Goal: Find specific fact: Find specific fact

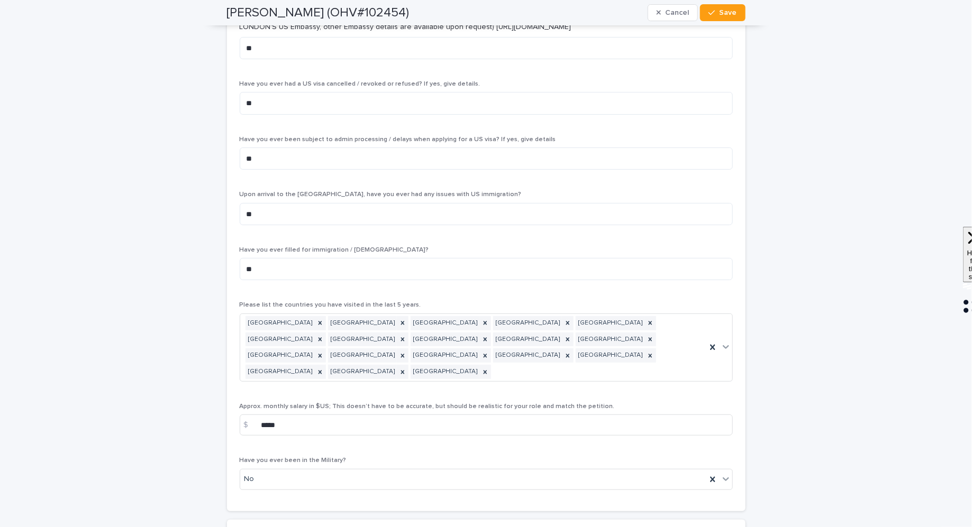
scroll to position [3954, 0]
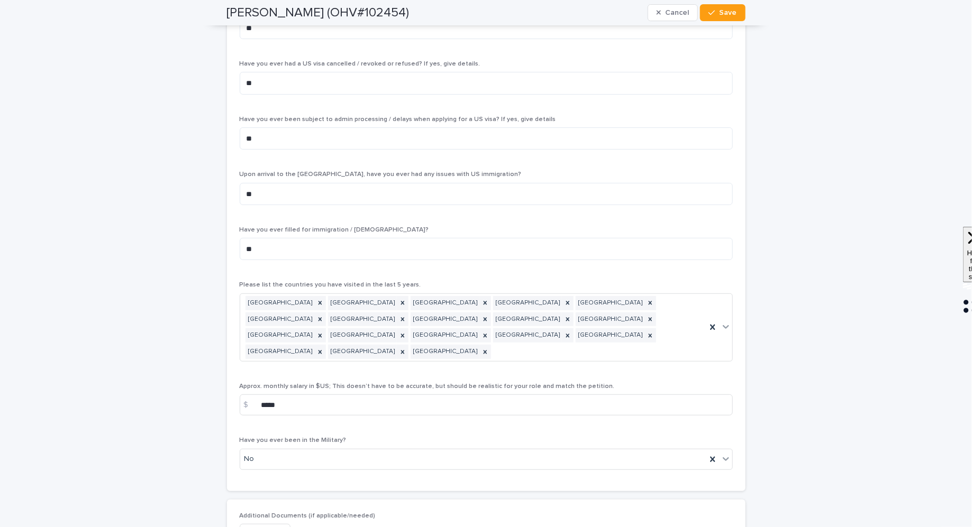
scroll to position [4121, 0]
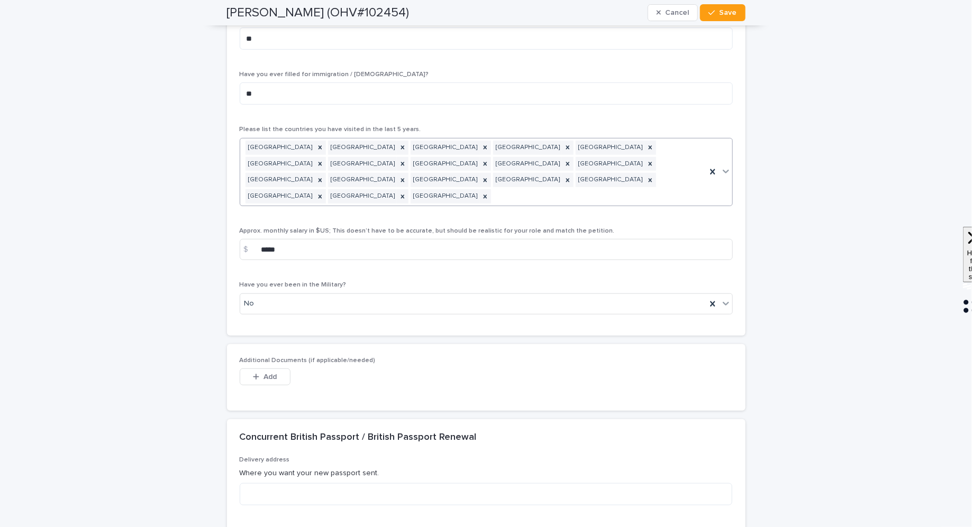
click at [674, 139] on div "Belgium Brazil China Costa Rica Denmark France Indonesia Jamaica Maldives Portu…" at bounding box center [473, 172] width 466 height 67
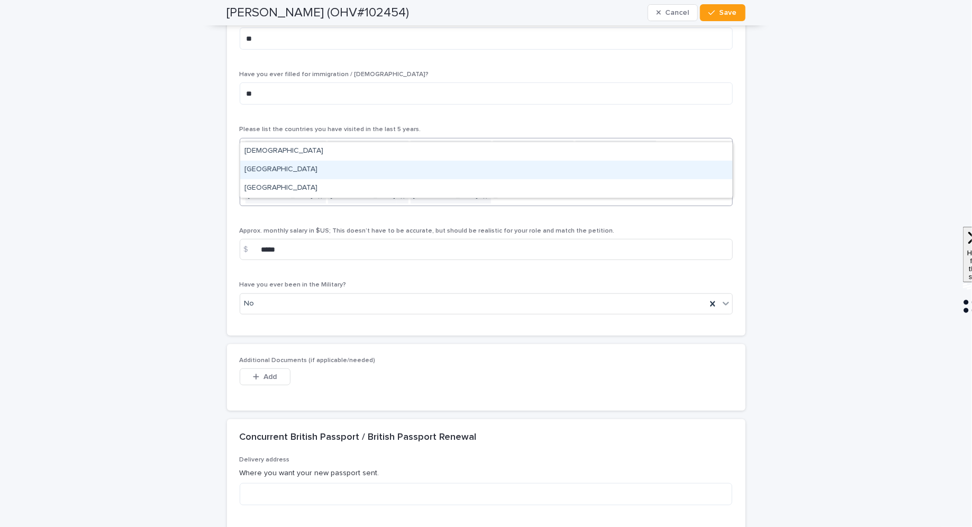
type input "*"
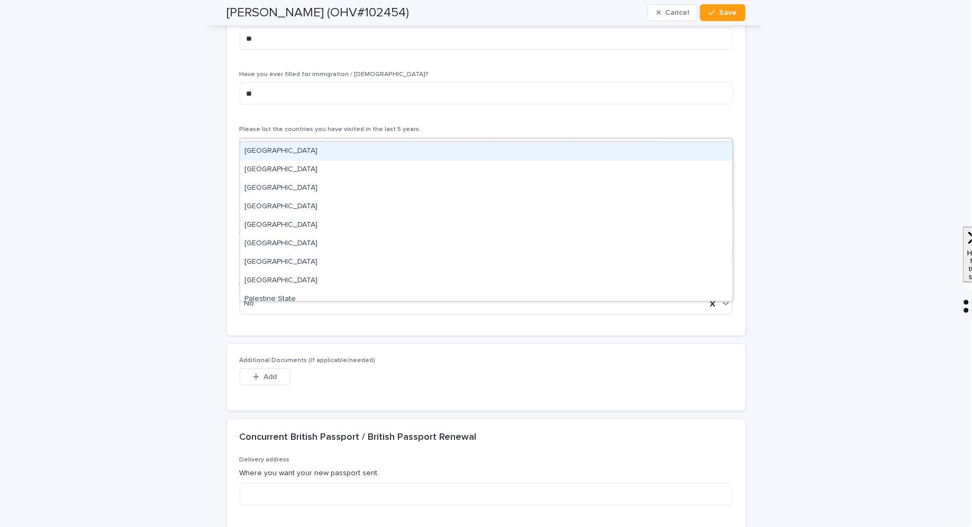
type input "*"
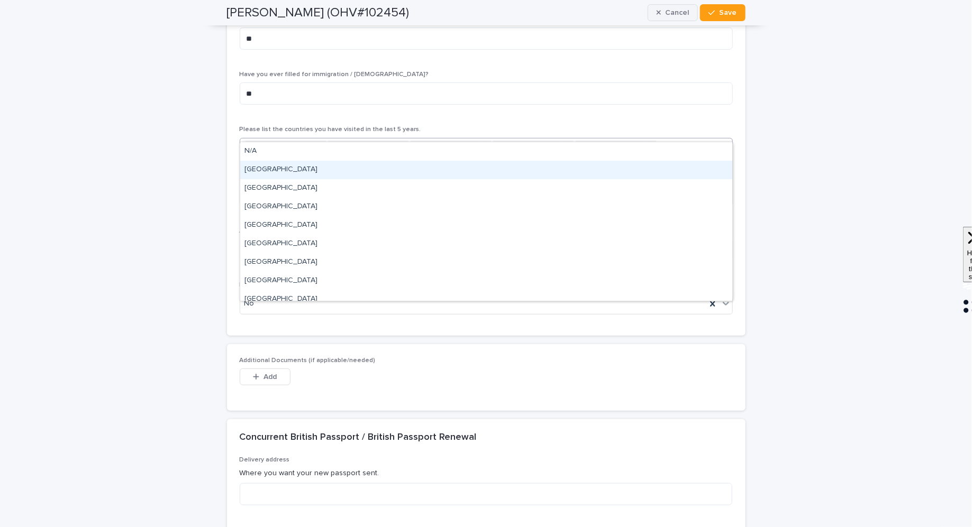
click at [661, 15] on icon "button" at bounding box center [658, 12] width 5 height 7
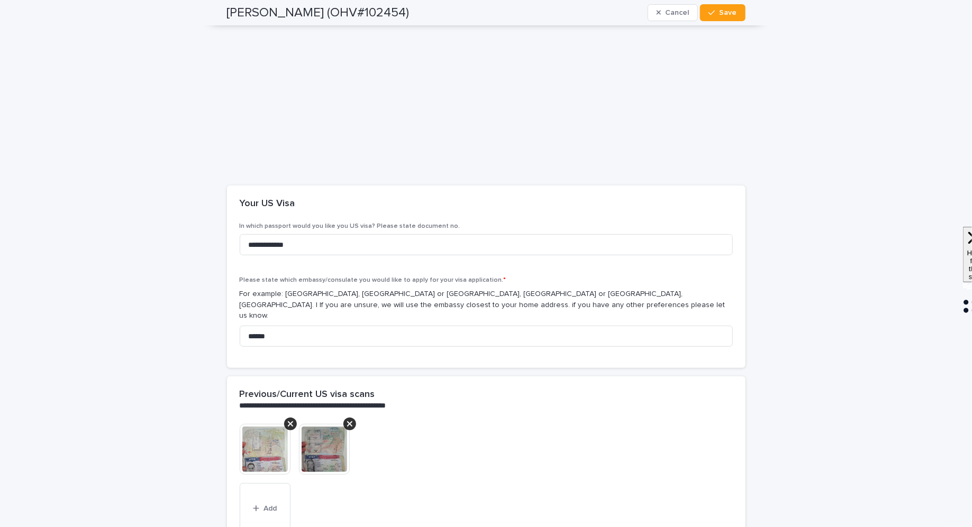
scroll to position [2117, 0]
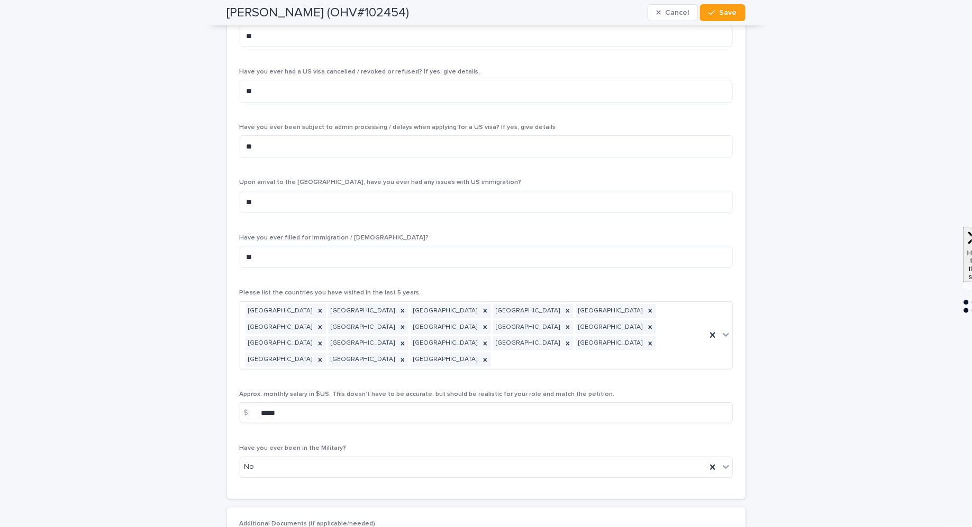
scroll to position [4137, 0]
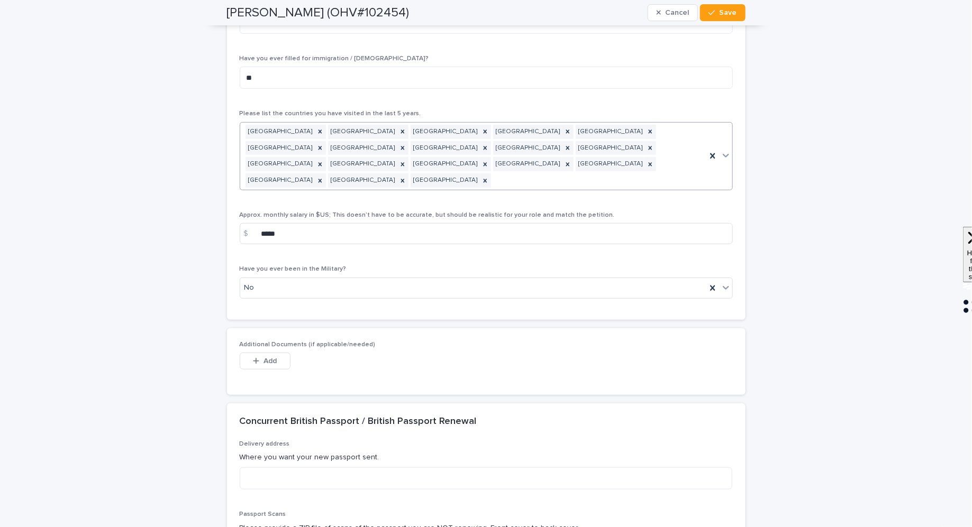
click at [671, 123] on div "Belgium Brazil China Costa Rica Denmark France Indonesia Jamaica Maldives Portu…" at bounding box center [473, 156] width 466 height 67
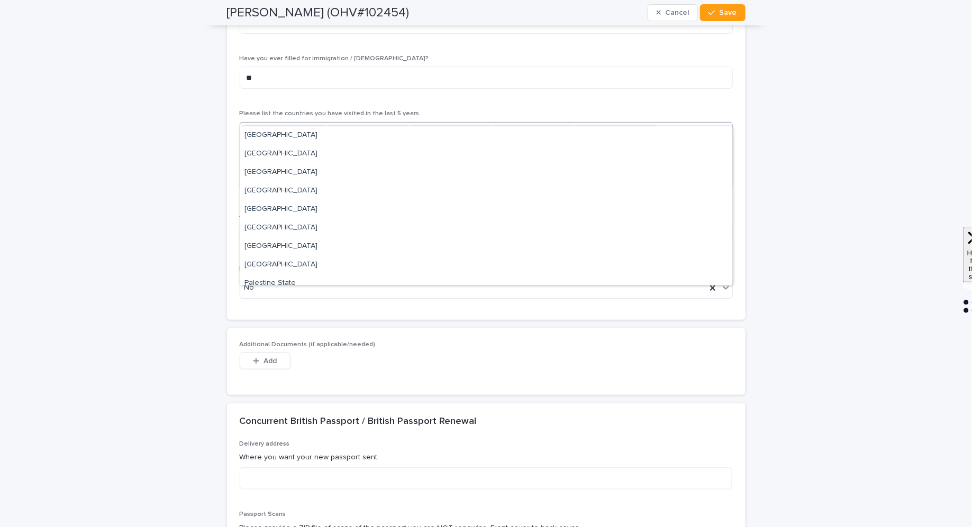
type input "*"
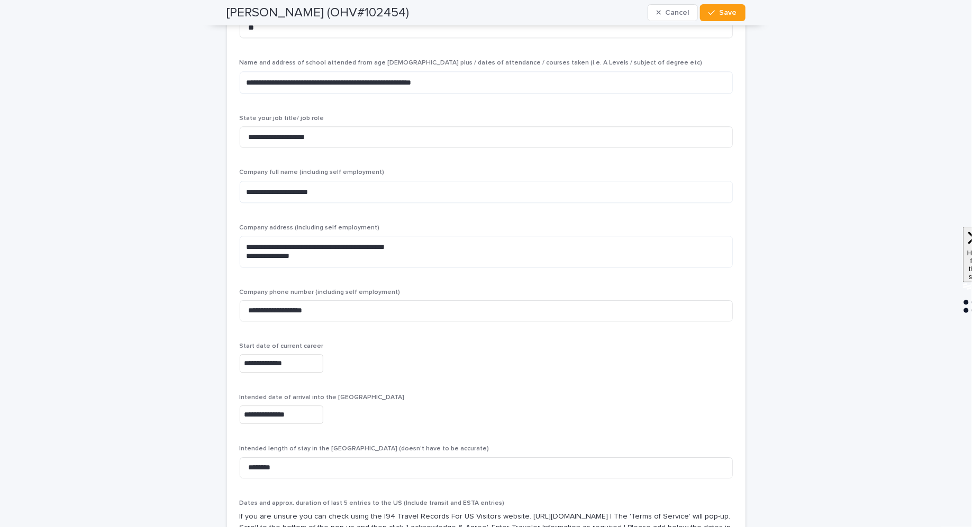
scroll to position [3175, 0]
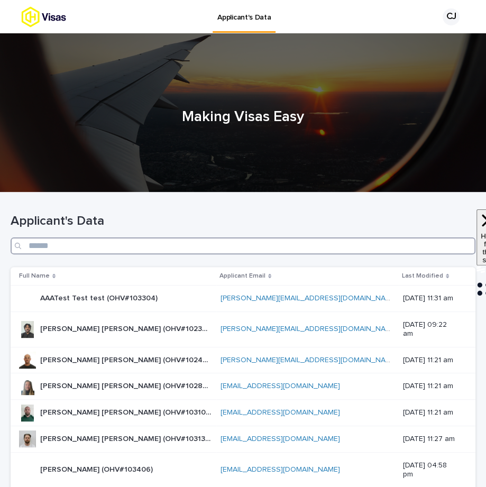
click at [272, 246] on input "Search" at bounding box center [243, 245] width 465 height 17
paste input "********"
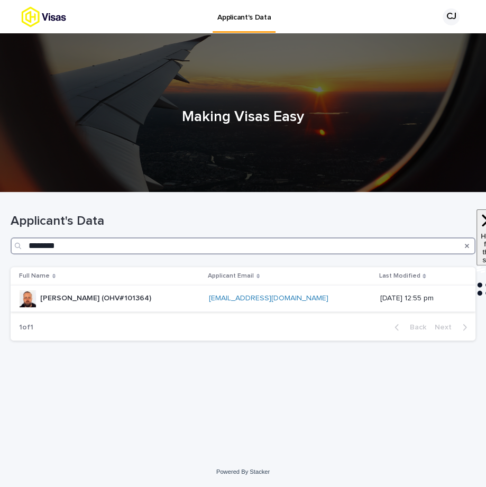
type input "********"
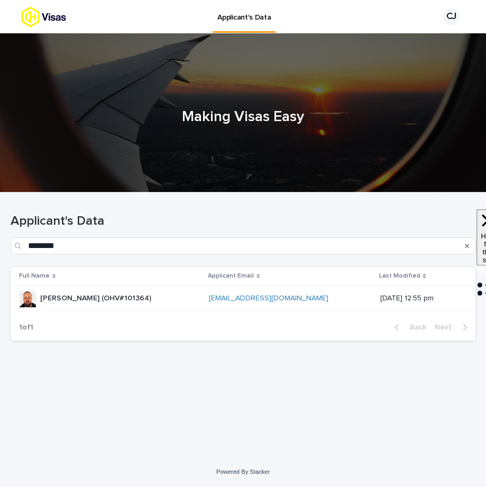
click at [117, 292] on p "[PERSON_NAME] (OHV#101364)" at bounding box center [96, 297] width 113 height 11
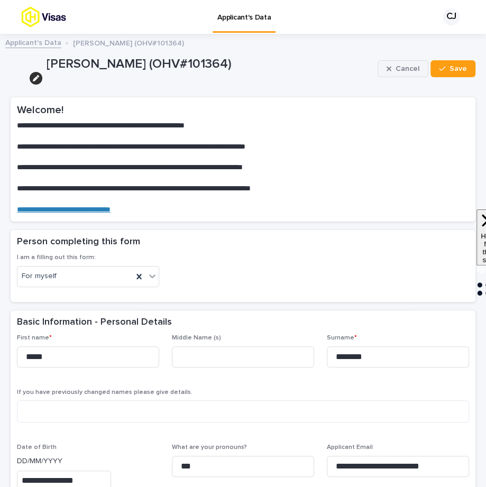
click at [396, 69] on div "button" at bounding box center [391, 68] width 9 height 7
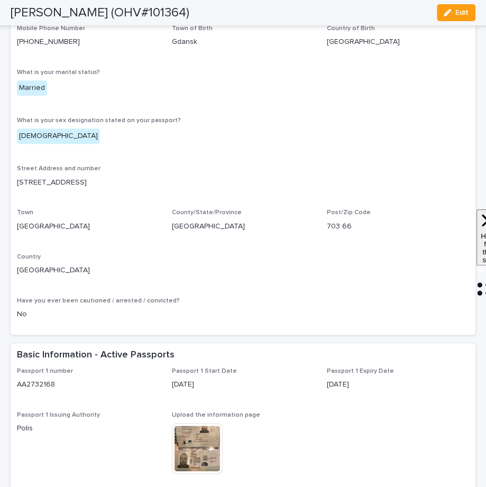
scroll to position [426, 0]
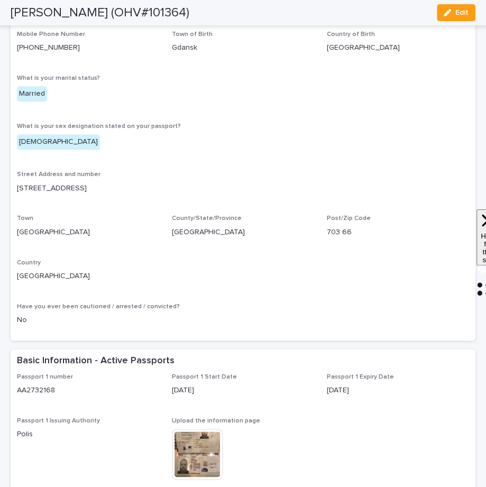
click at [61, 191] on p "Schantzgatan 10c" at bounding box center [243, 188] width 452 height 11
copy p "Schantzgatan 10c"
click at [182, 231] on p "Sweden" at bounding box center [243, 232] width 142 height 11
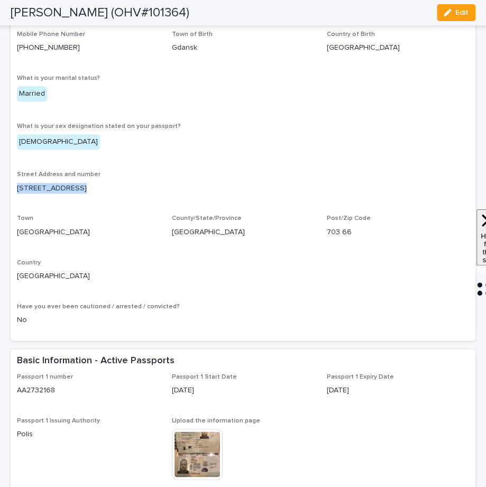
click at [182, 231] on p "Sweden" at bounding box center [243, 232] width 142 height 11
copy p "Sweden"
click at [334, 234] on p "703 66" at bounding box center [398, 232] width 142 height 11
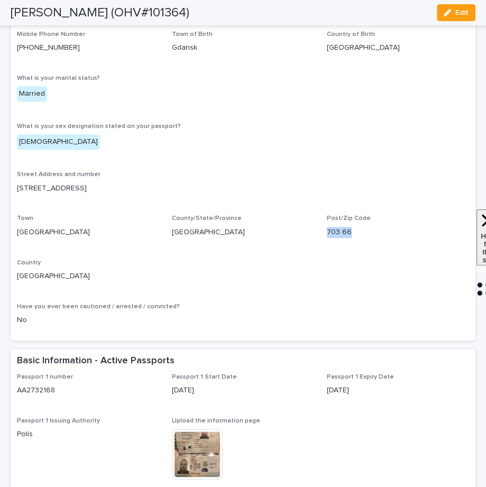
copy p "703 66"
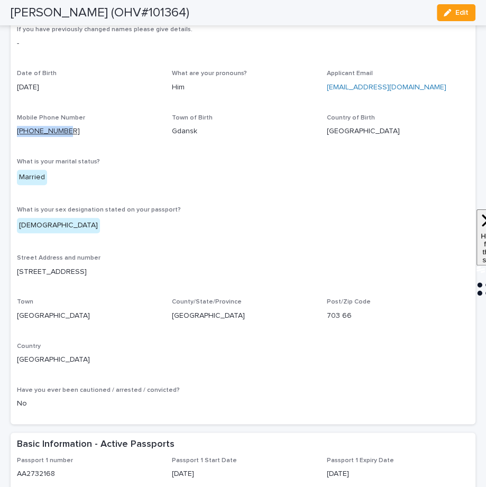
drag, startPoint x: 75, startPoint y: 129, endPoint x: 16, endPoint y: 129, distance: 58.2
click at [17, 129] on p "+46739924732" at bounding box center [88, 131] width 142 height 11
copy link "+46739924732"
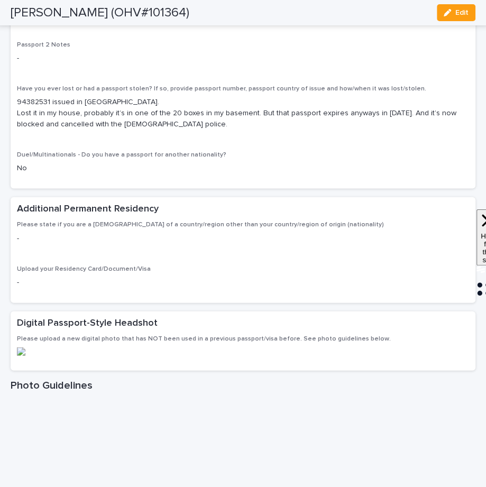
scroll to position [0, 0]
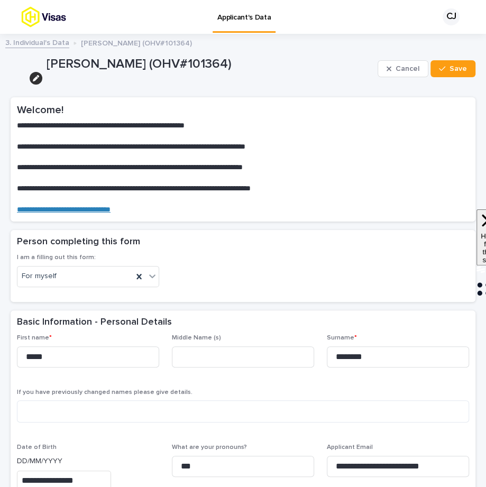
click at [30, 50] on div "3. Individual's Data [PERSON_NAME] (OHV#101364)" at bounding box center [243, 43] width 486 height 15
click at [28, 43] on link "3. Individual's Data" at bounding box center [37, 42] width 64 height 12
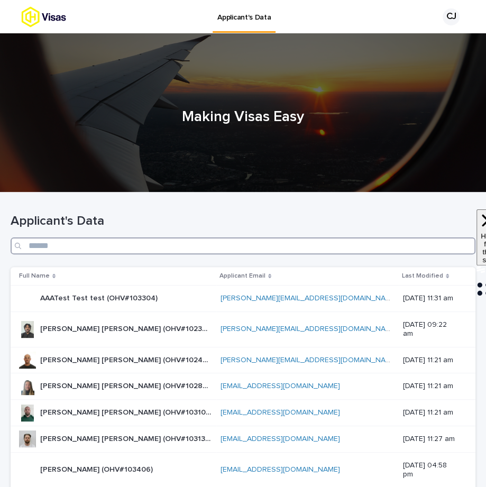
click at [333, 243] on input "Search" at bounding box center [243, 245] width 465 height 17
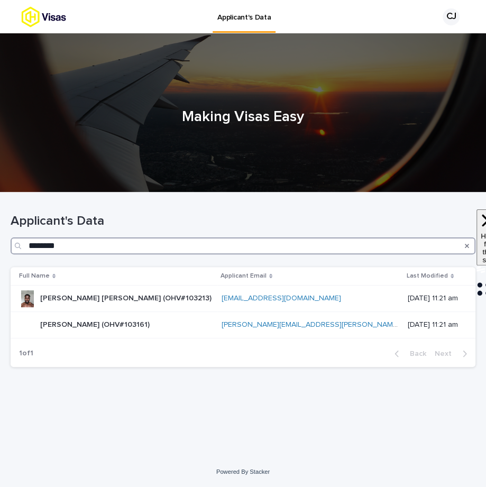
click at [160, 247] on input "********" at bounding box center [243, 245] width 465 height 17
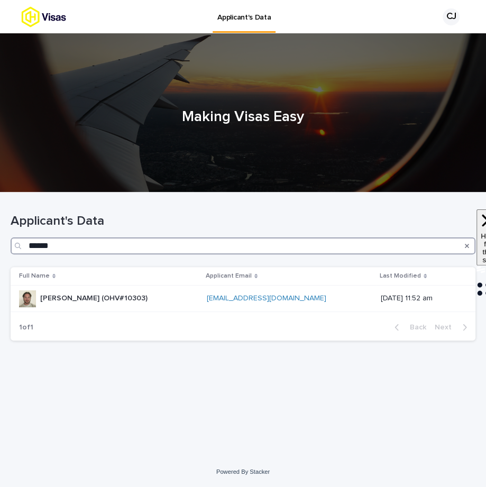
click at [108, 238] on input "******" at bounding box center [243, 245] width 465 height 17
paste input "Search"
type input "*****"
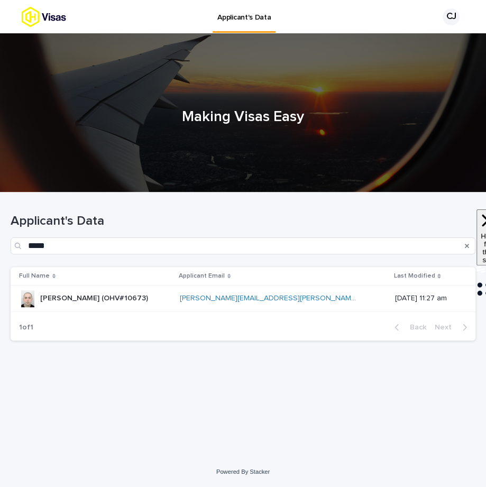
click at [100, 310] on td "[PERSON_NAME] (OHV#10673) [PERSON_NAME] (OHV#10673)" at bounding box center [93, 299] width 165 height 26
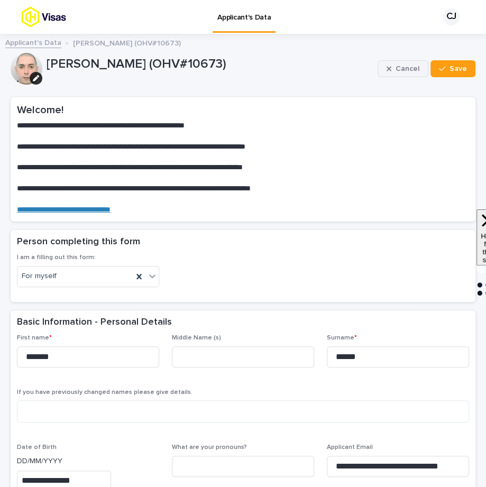
click at [391, 71] on icon "button" at bounding box center [389, 68] width 5 height 7
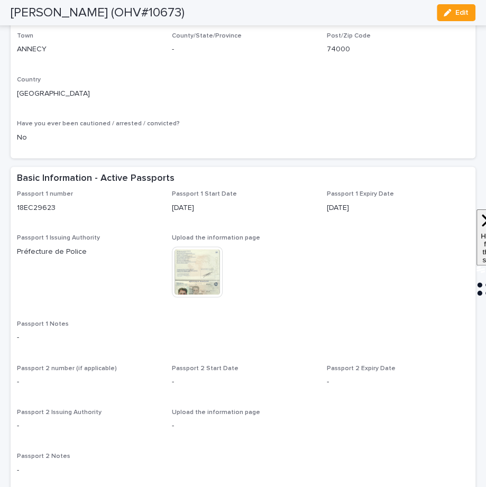
scroll to position [743, 0]
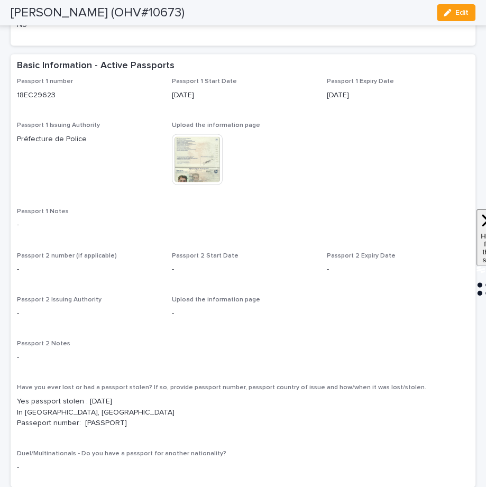
click at [188, 171] on img at bounding box center [197, 159] width 51 height 51
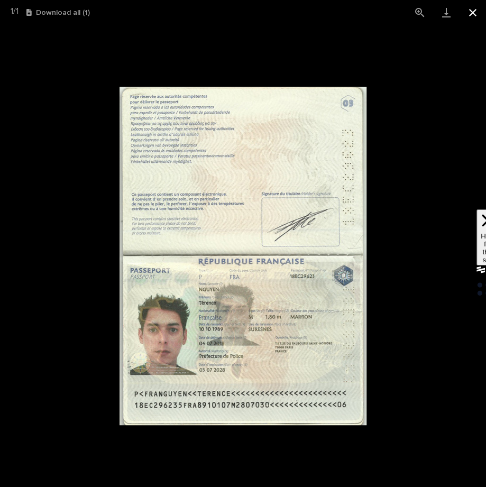
click at [471, 14] on button "Close gallery" at bounding box center [473, 12] width 26 height 25
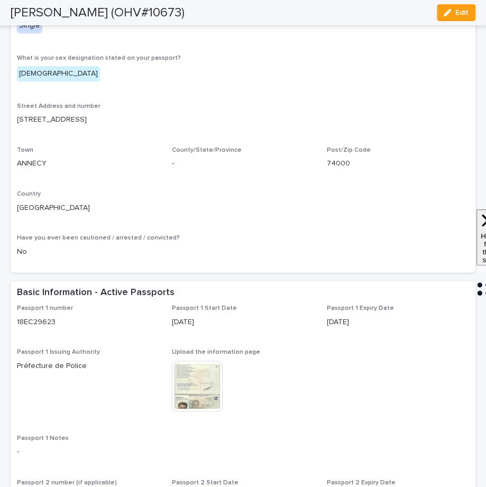
scroll to position [562, 0]
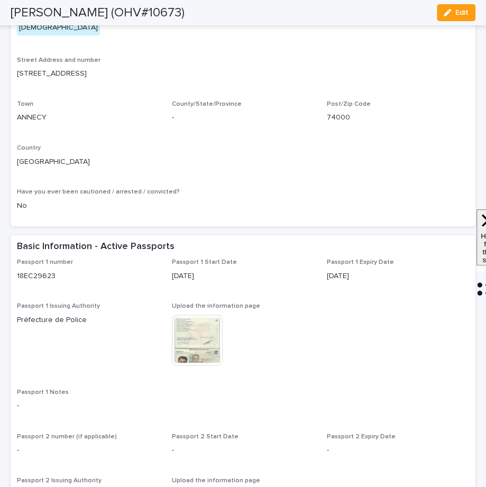
click at [195, 341] on img at bounding box center [197, 340] width 51 height 51
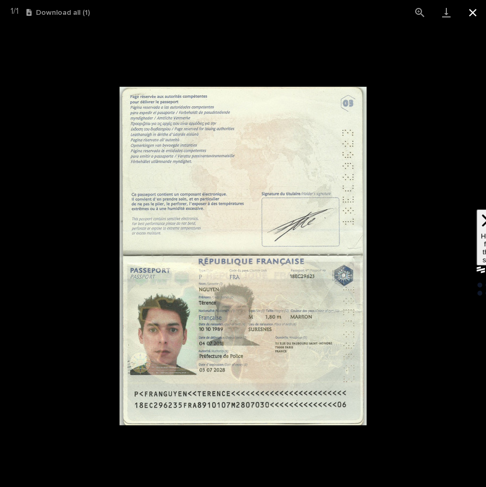
click at [473, 15] on button "Close gallery" at bounding box center [473, 12] width 26 height 25
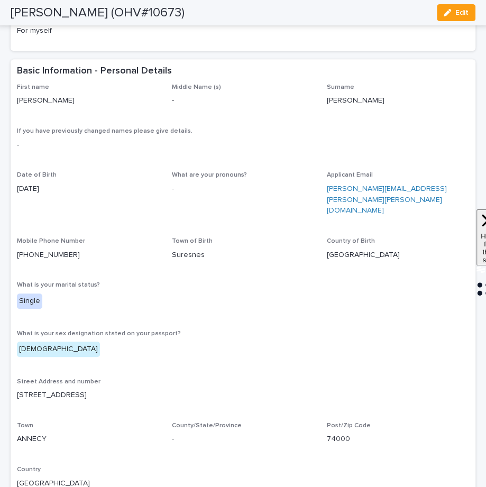
scroll to position [241, 0]
click at [415, 202] on div "First name [PERSON_NAME] Name (s) - Surname [PERSON_NAME] If you have previousl…" at bounding box center [243, 311] width 452 height 457
drag, startPoint x: 447, startPoint y: 185, endPoint x: 328, endPoint y: 193, distance: 119.8
click at [328, 193] on p "[PERSON_NAME][EMAIL_ADDRESS][PERSON_NAME][PERSON_NAME][DOMAIN_NAME]" at bounding box center [398, 199] width 142 height 33
copy link "[EMAIL_ADDRESS][PERSON_NAME][PERSON_NAME][DOMAIN_NAME]"
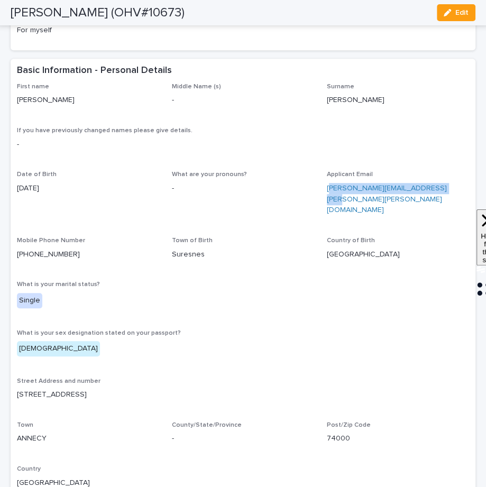
click at [389, 204] on div "First name [PERSON_NAME] Name (s) - Surname [PERSON_NAME] If you have previousl…" at bounding box center [243, 311] width 452 height 457
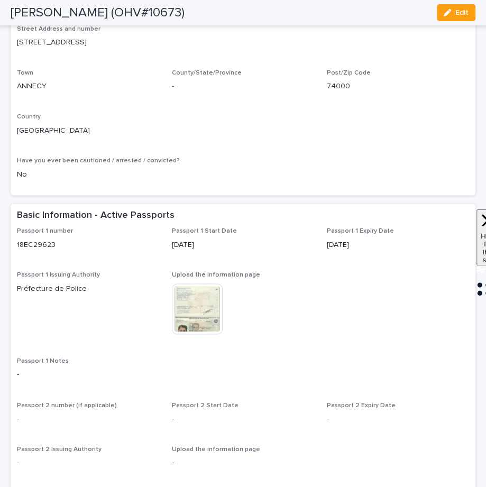
scroll to position [609, 0]
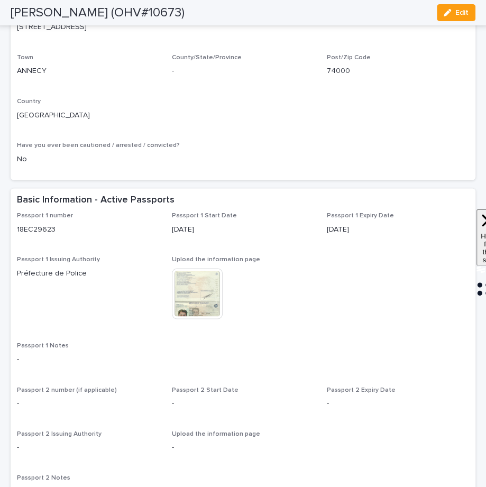
click at [201, 296] on img at bounding box center [197, 293] width 51 height 51
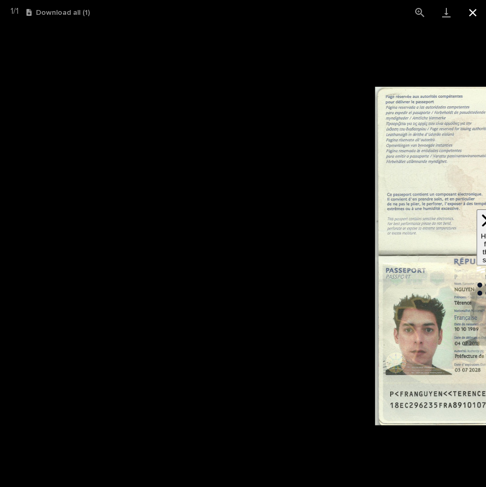
click at [473, 9] on button "Close gallery" at bounding box center [473, 12] width 26 height 25
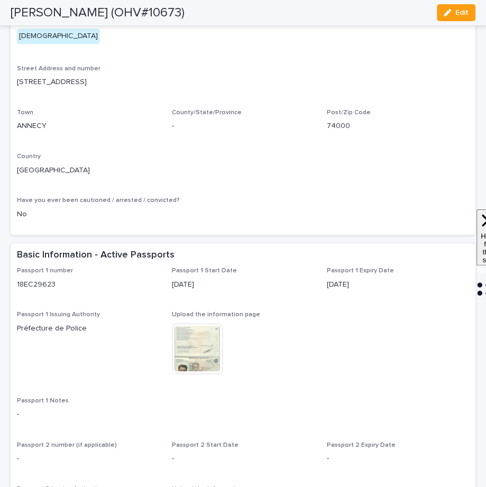
scroll to position [504, 0]
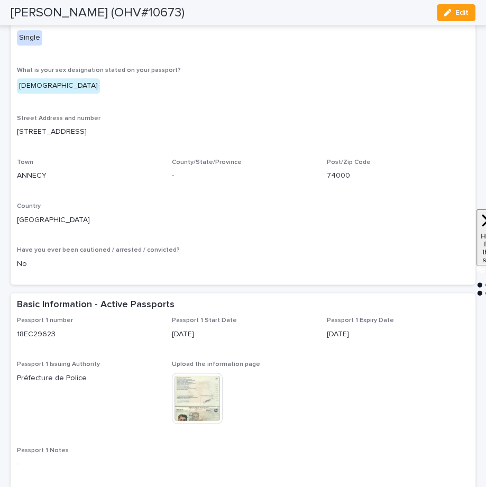
click at [68, 126] on p "[STREET_ADDRESS]" at bounding box center [243, 131] width 452 height 11
copy p "[STREET_ADDRESS]"
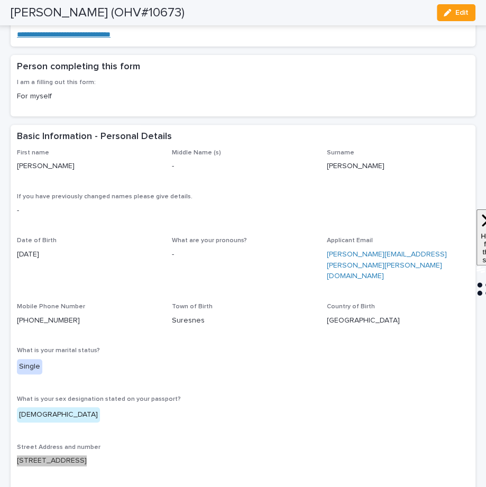
scroll to position [180, 0]
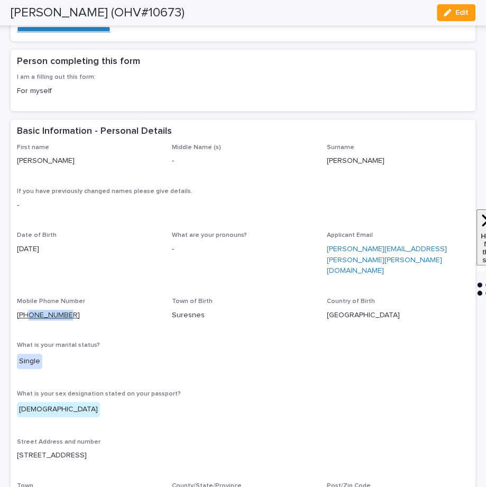
drag, startPoint x: 70, startPoint y: 294, endPoint x: 30, endPoint y: 294, distance: 40.2
click at [30, 310] on p "[PHONE_NUMBER]" at bounding box center [88, 315] width 142 height 11
copy link "650942148"
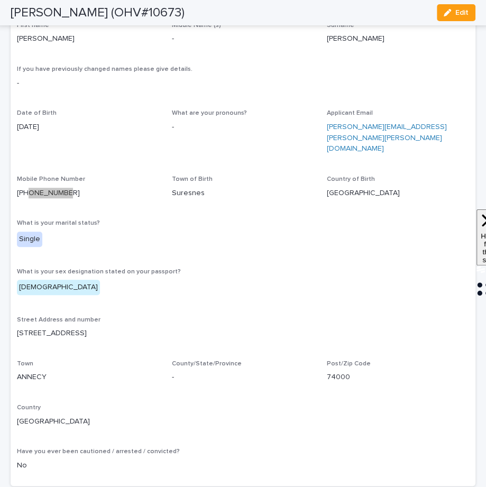
scroll to position [392, 0]
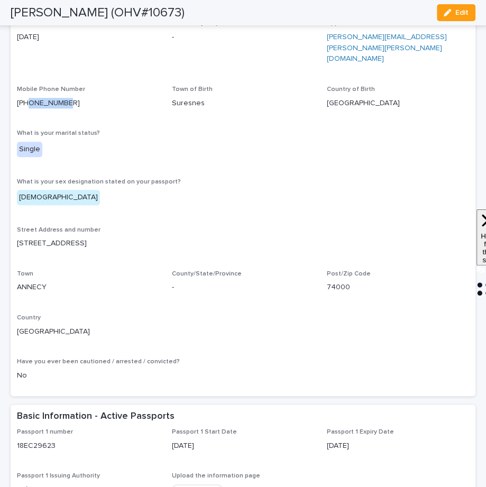
click at [66, 238] on p "[STREET_ADDRESS]" at bounding box center [243, 243] width 452 height 11
copy p "[STREET_ADDRESS]"
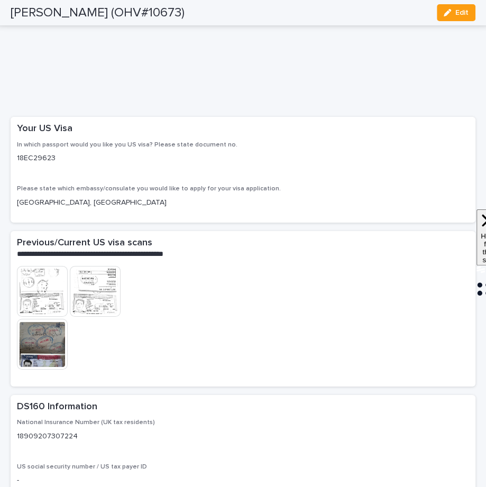
scroll to position [1802, 0]
